Goal: Information Seeking & Learning: Learn about a topic

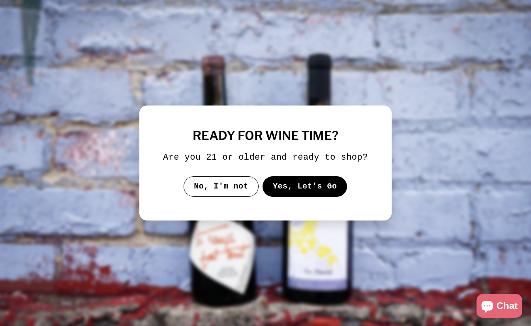
click at [300, 195] on button "Yes, Let's Go" at bounding box center [304, 186] width 85 height 21
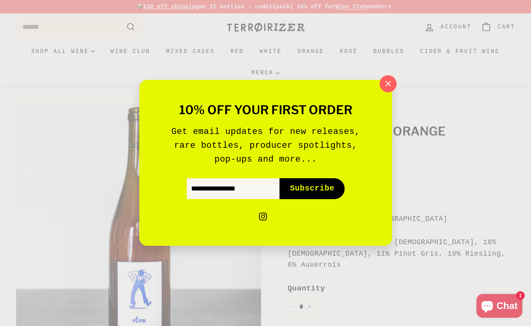
click at [386, 82] on icon "button" at bounding box center [387, 83] width 5 height 5
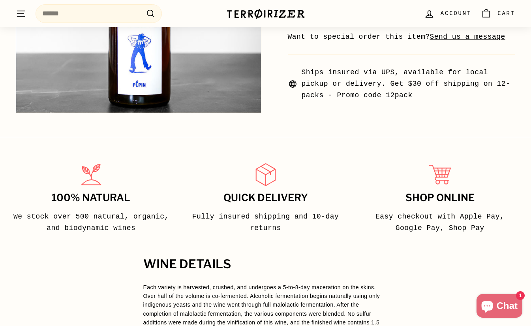
scroll to position [432, 0]
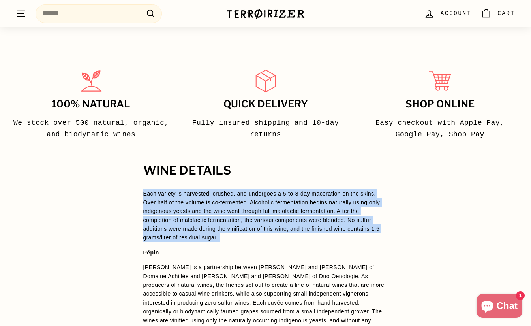
drag, startPoint x: 144, startPoint y: 176, endPoint x: 272, endPoint y: 225, distance: 137.5
click at [272, 225] on span "Each variety is harvested, crushed, and undergoes a 5-to-8-day maceration on th…" at bounding box center [265, 261] width 245 height 144
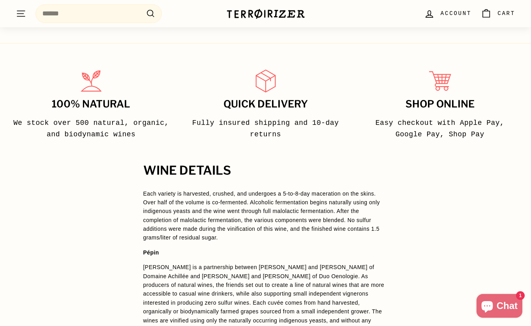
click at [272, 225] on span "Each variety is harvested, crushed, and undergoes a 5-to-8-day maceration on th…" at bounding box center [265, 261] width 245 height 144
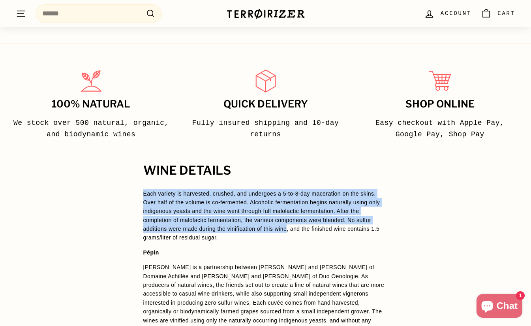
drag, startPoint x: 293, startPoint y: 212, endPoint x: 140, endPoint y: 168, distance: 158.9
click at [140, 168] on div "WINE DETAILS Each variety is harvested, crushed, and undergoes a 5-to-8-day mac…" at bounding box center [265, 286] width 276 height 245
copy span "Each variety is harvested, crushed, and undergoes a 5-to-8-day maceration on th…"
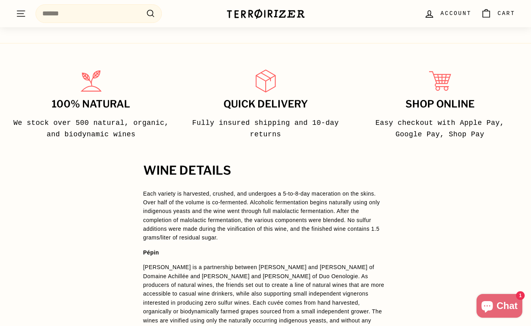
click at [257, 266] on p "[PERSON_NAME] is a partnership between [PERSON_NAME] and [PERSON_NAME] of Domai…" at bounding box center [265, 297] width 245 height 71
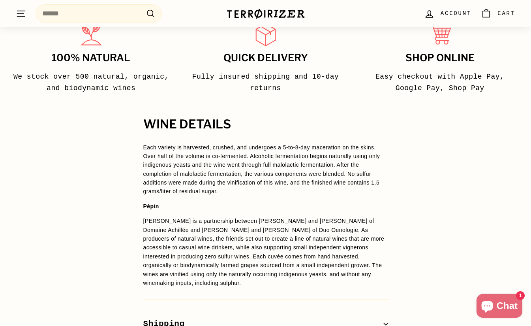
scroll to position [478, 0]
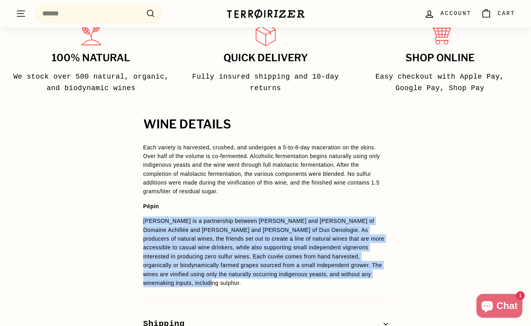
drag, startPoint x: 192, startPoint y: 266, endPoint x: 127, endPoint y: 207, distance: 87.7
click at [127, 207] on div "WINE DETAILS Each variety is harvested, crushed, and undergoes a 5-to-8-day mac…" at bounding box center [265, 240] width 276 height 245
copy p "[PERSON_NAME] is a partnership between [PERSON_NAME] and [PERSON_NAME] of Domai…"
click at [165, 247] on p "[PERSON_NAME] is a partnership between [PERSON_NAME] and [PERSON_NAME] of Domai…" at bounding box center [265, 251] width 245 height 71
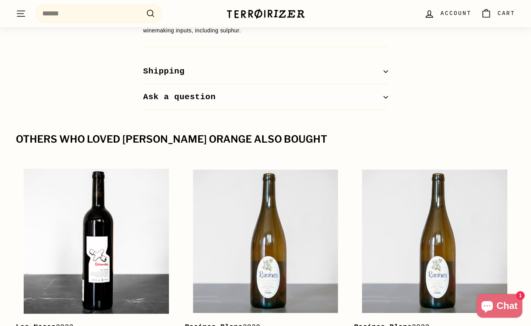
scroll to position [740, 0]
